Goal: Information Seeking & Learning: Check status

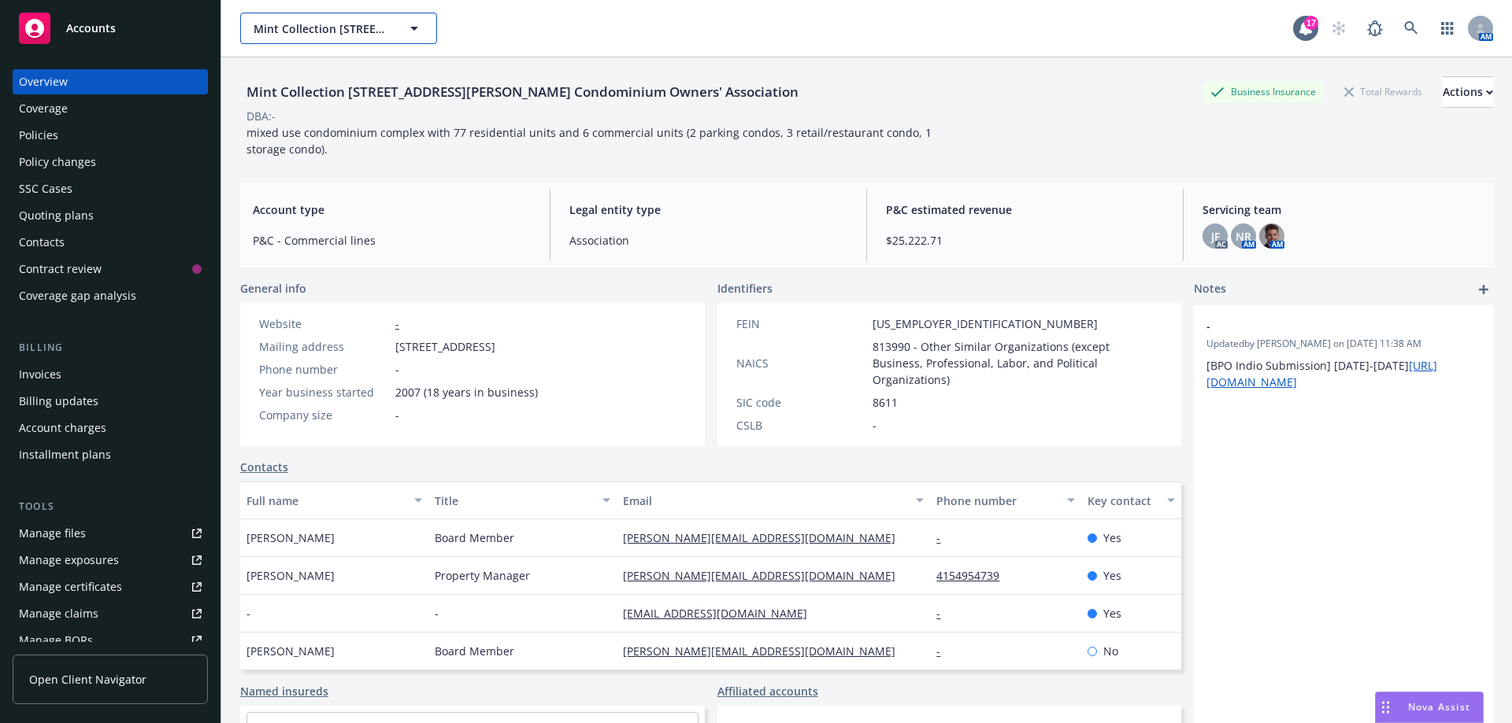
click at [422, 28] on icon "button" at bounding box center [414, 28] width 19 height 19
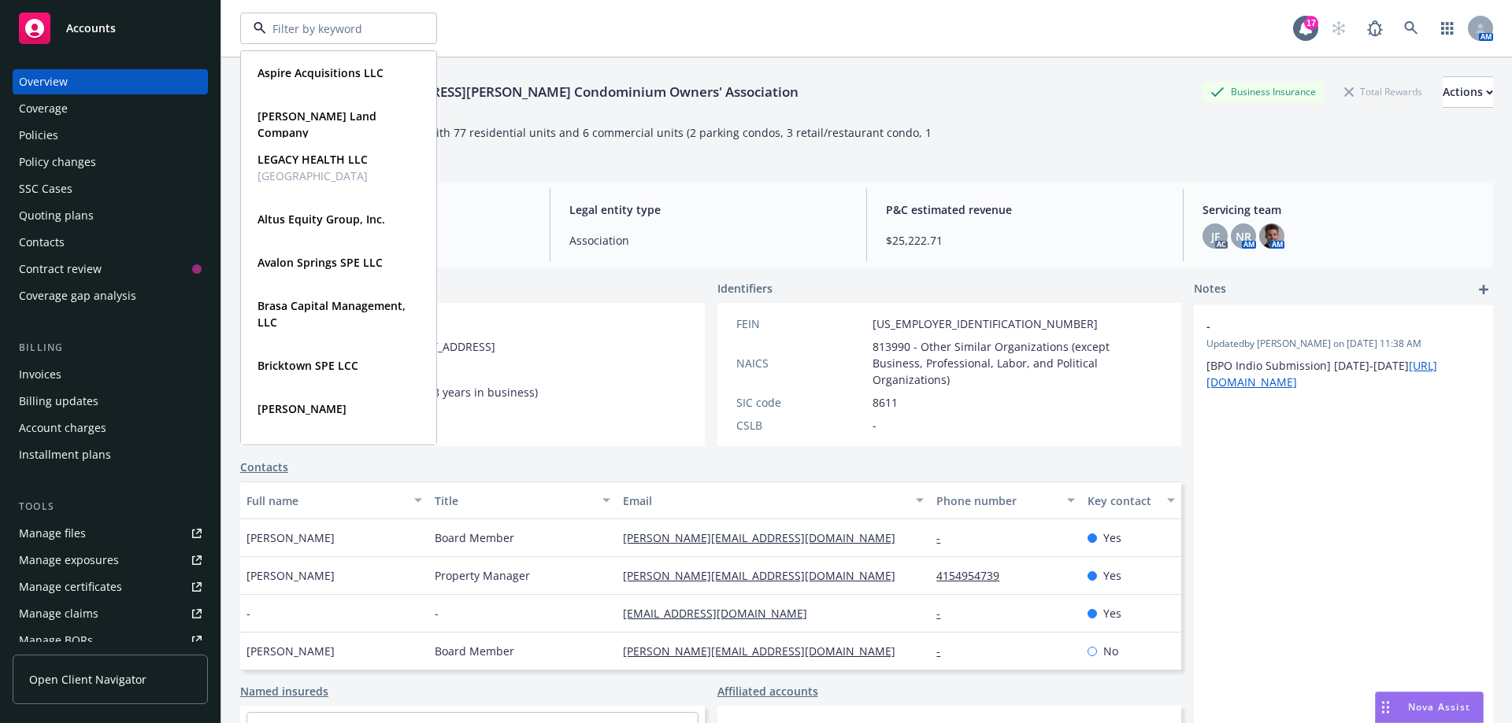
click at [422, 28] on div at bounding box center [338, 28] width 197 height 31
click at [393, 32] on input at bounding box center [335, 28] width 139 height 17
type input "westland"
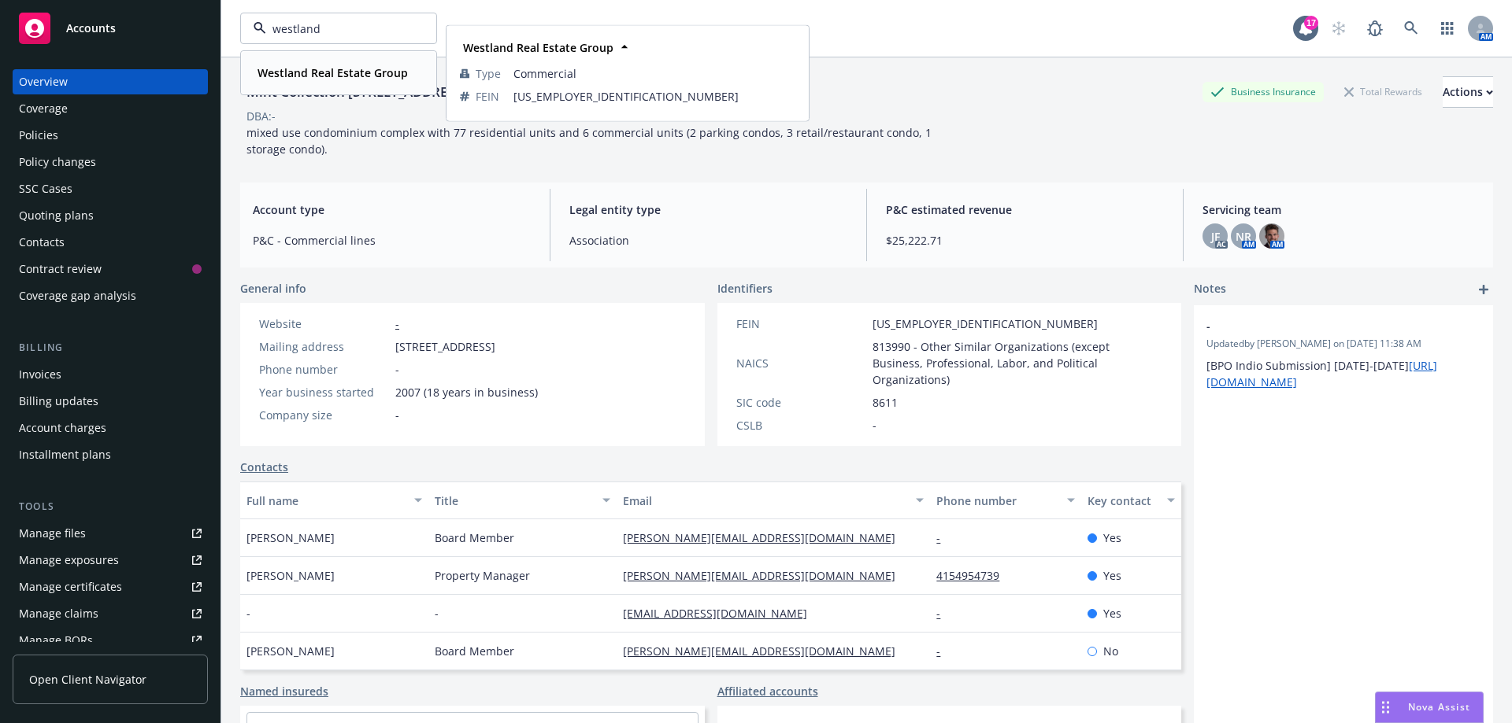
click at [360, 74] on strong "Westland Real Estate Group" at bounding box center [332, 72] width 150 height 15
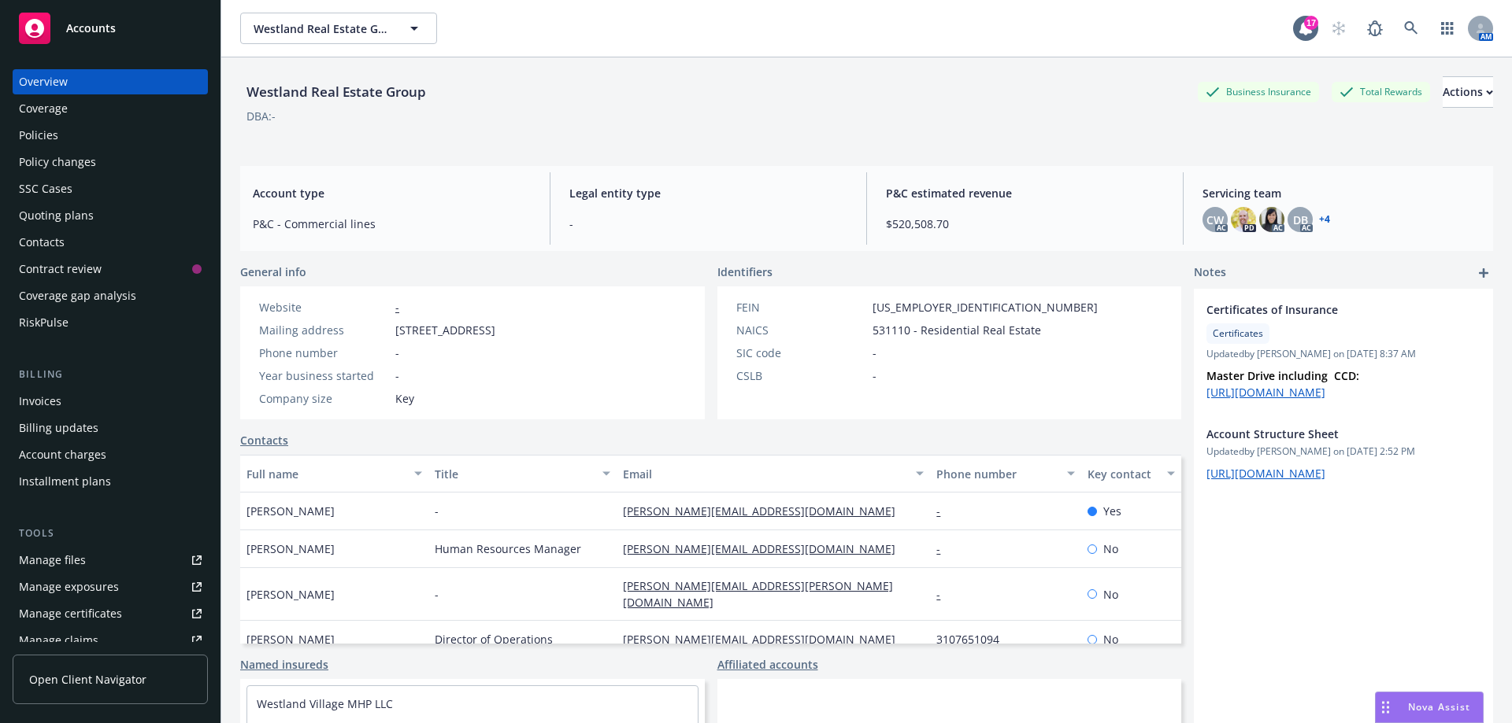
scroll to position [236, 0]
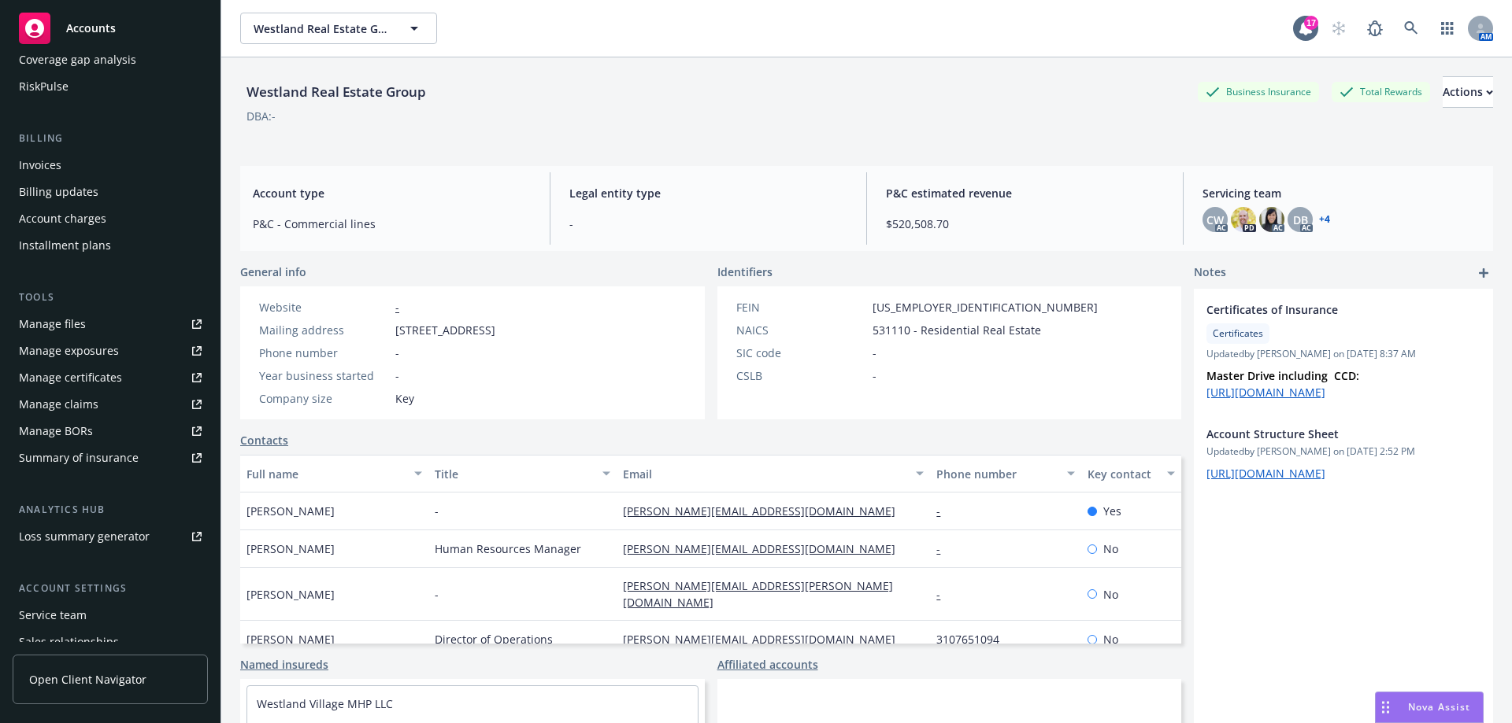
click at [85, 401] on div "Manage claims" at bounding box center [59, 404] width 80 height 25
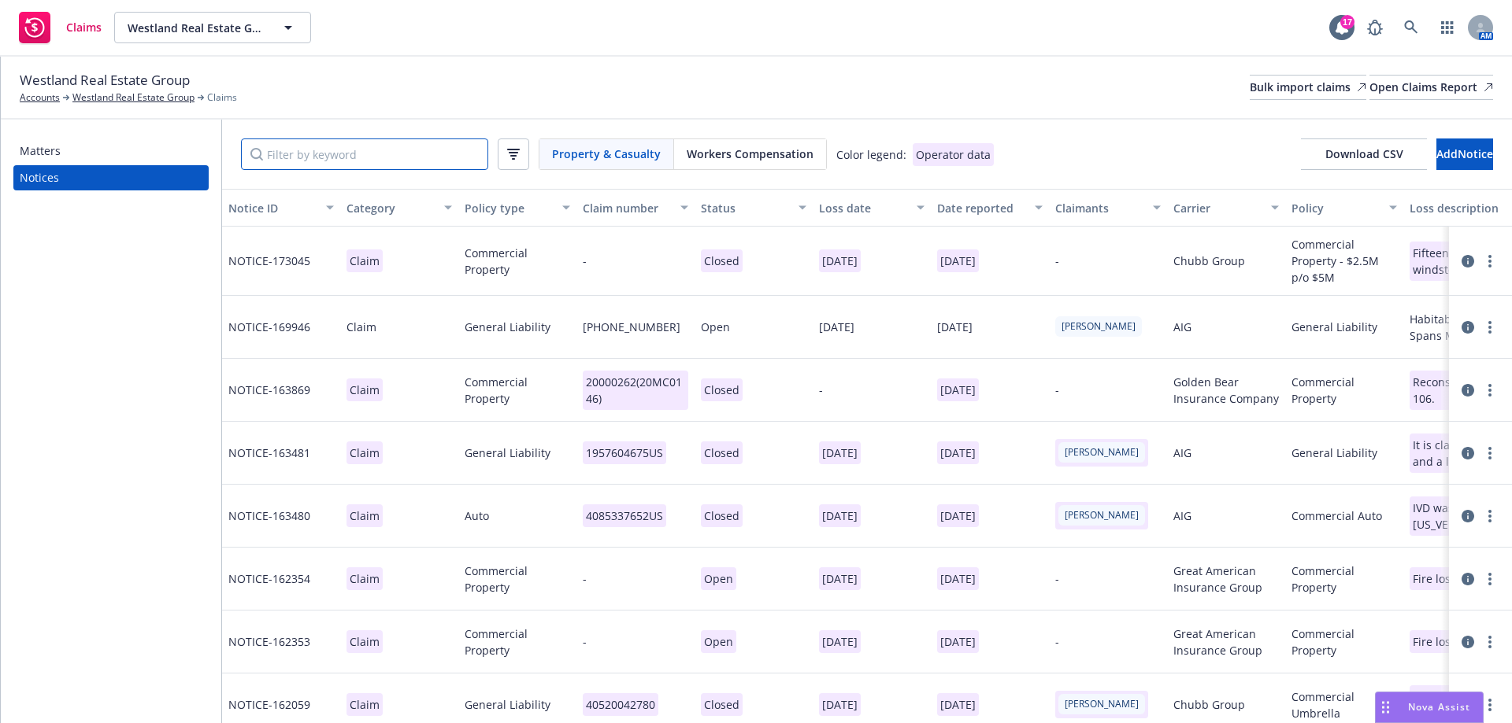
click at [318, 161] on input "Filter by keyword" at bounding box center [364, 154] width 247 height 31
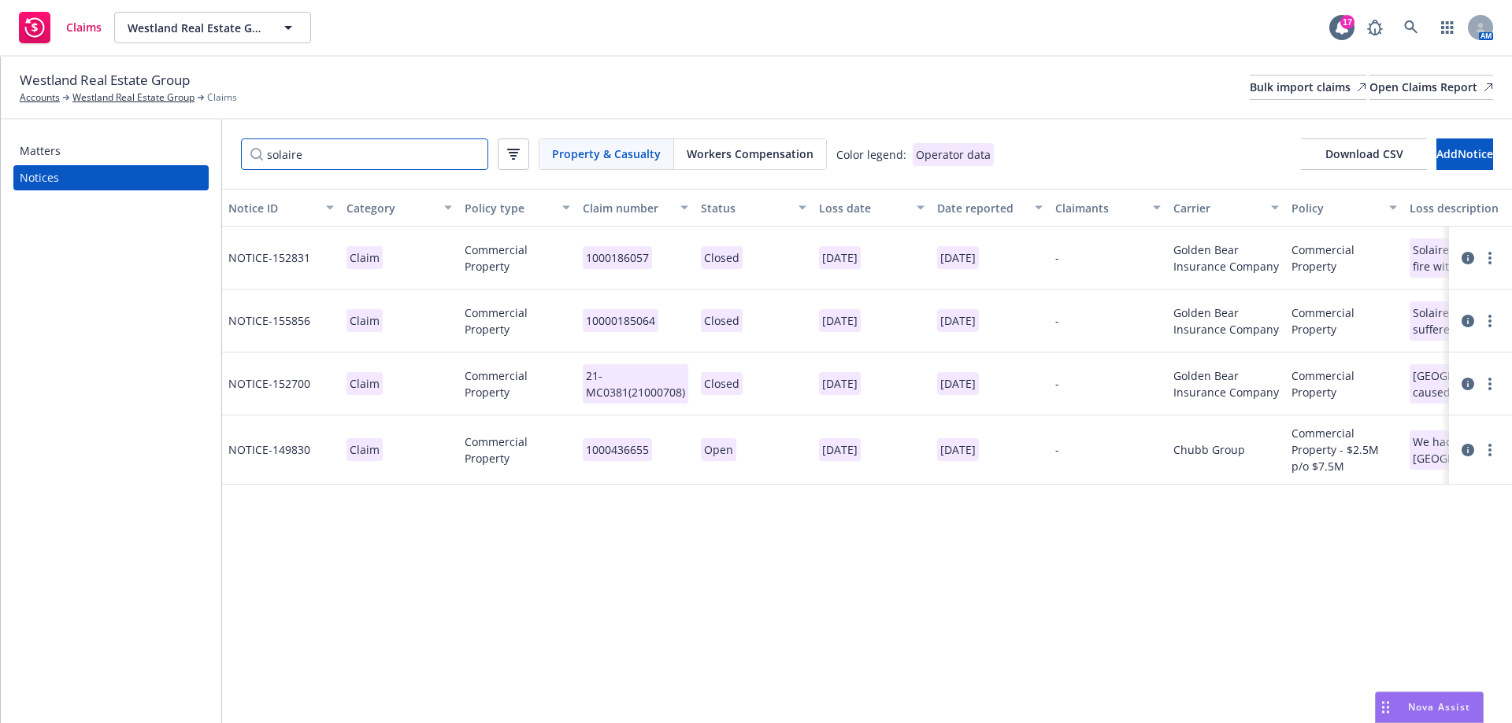
type input "solaire"
